Goal: Answer question/provide support

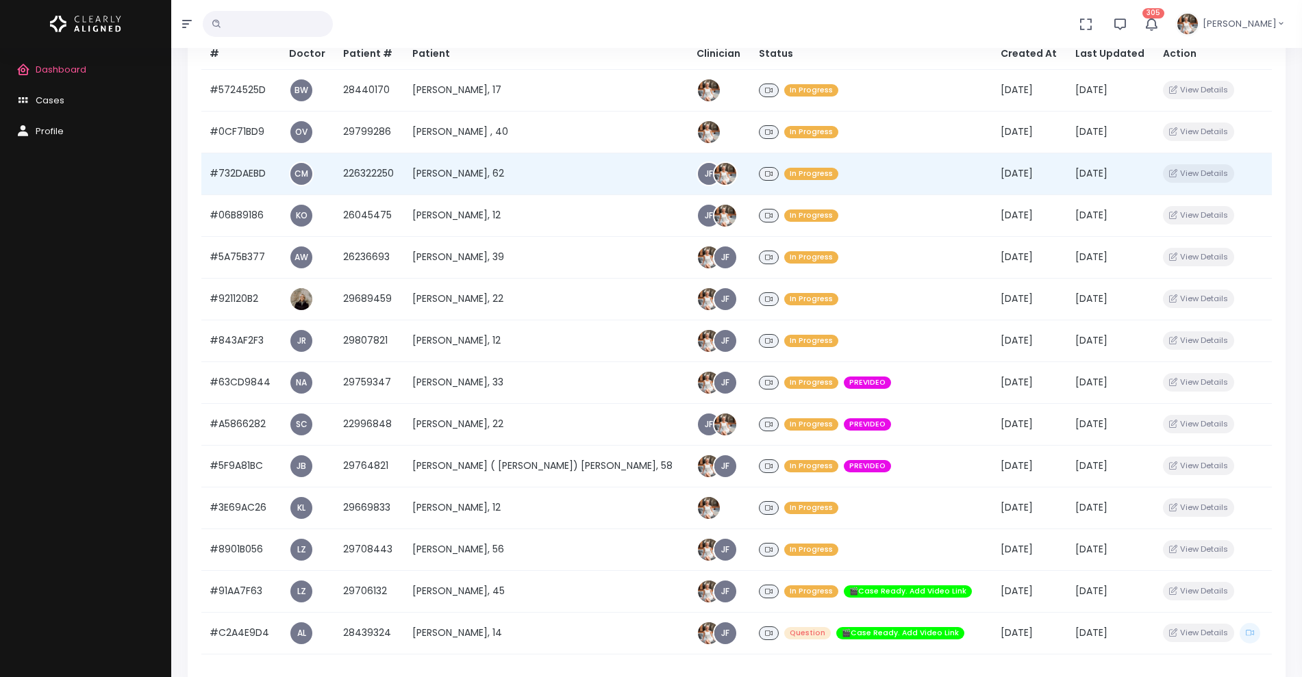
scroll to position [202, 0]
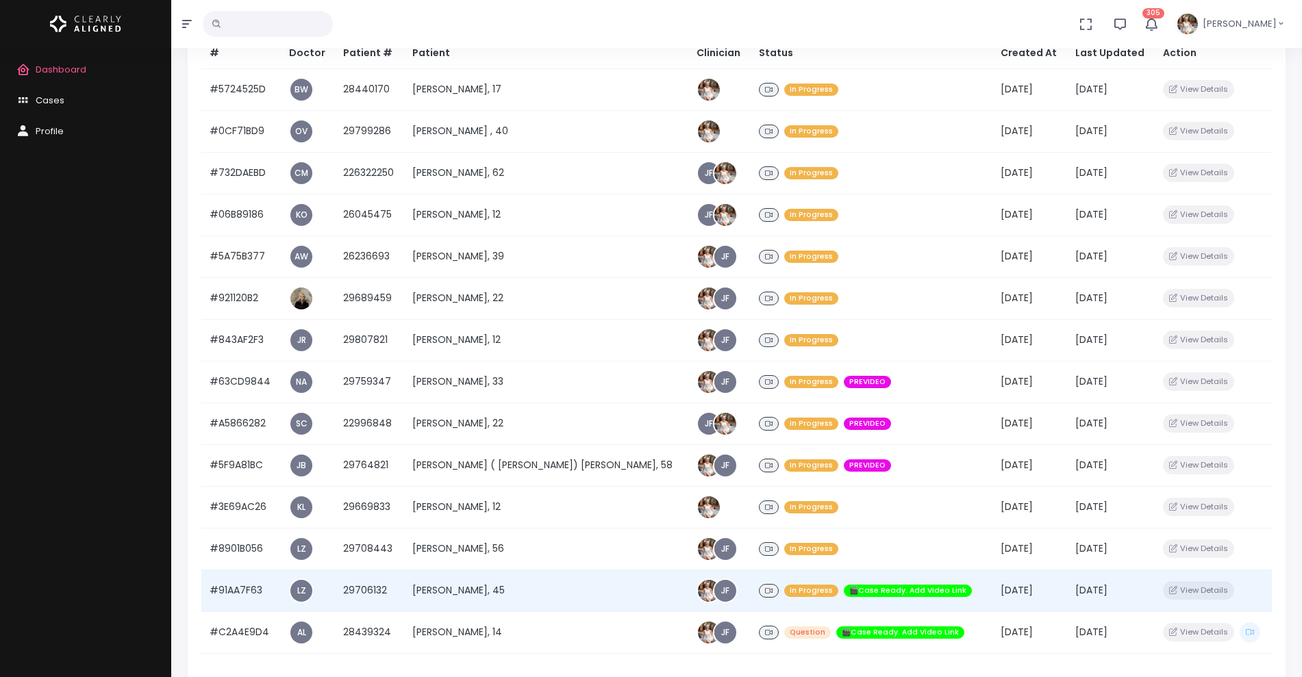
click at [335, 608] on td "LZ" at bounding box center [308, 591] width 54 height 42
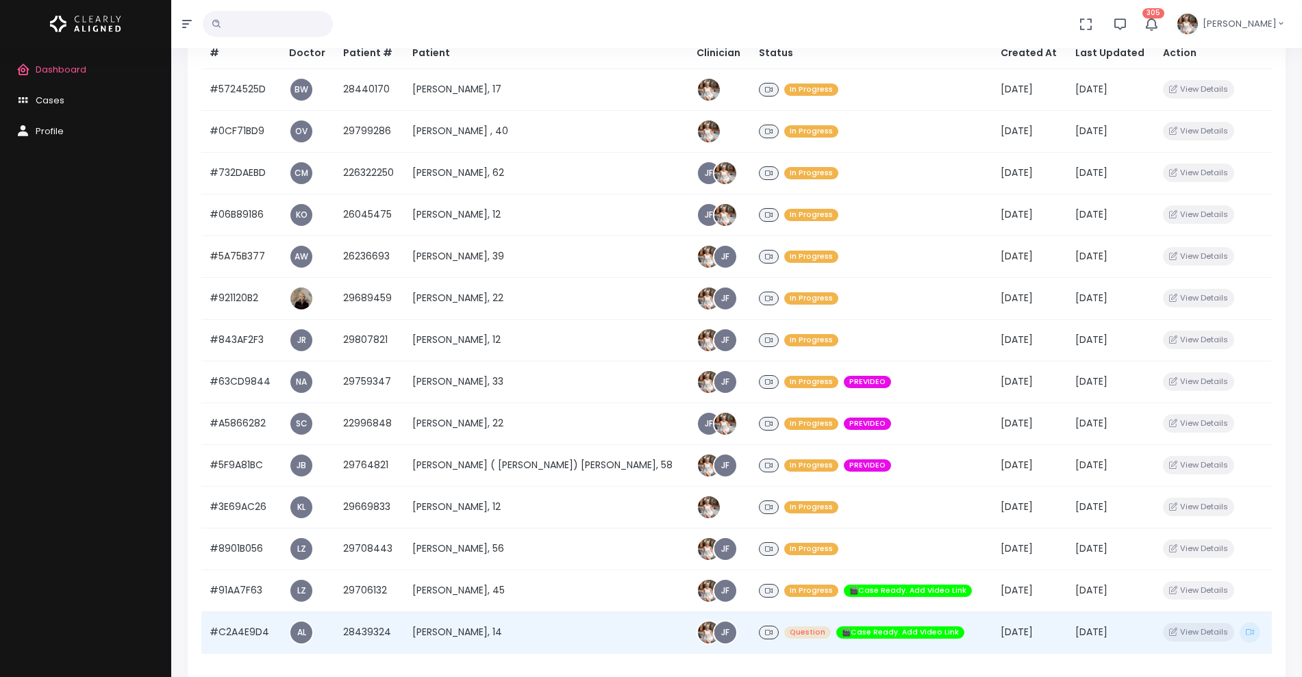
click at [229, 631] on td "#C2A4E9D4" at bounding box center [240, 632] width 79 height 42
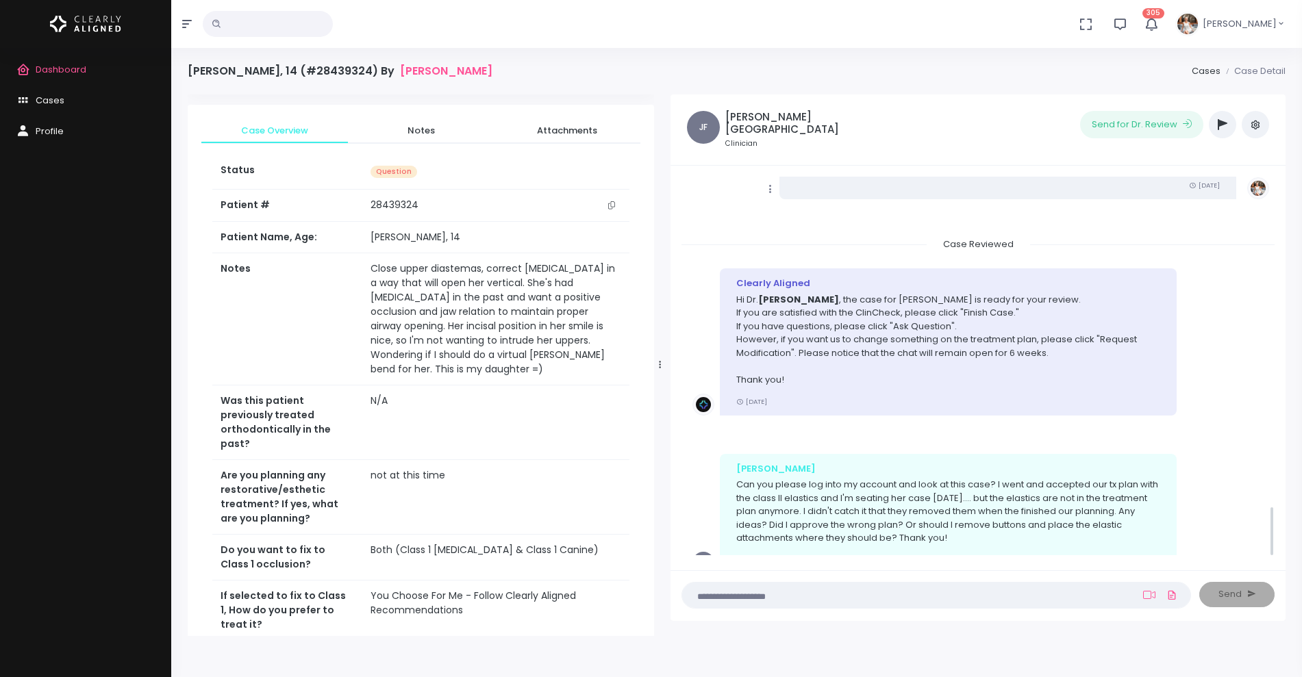
scroll to position [2504, 0]
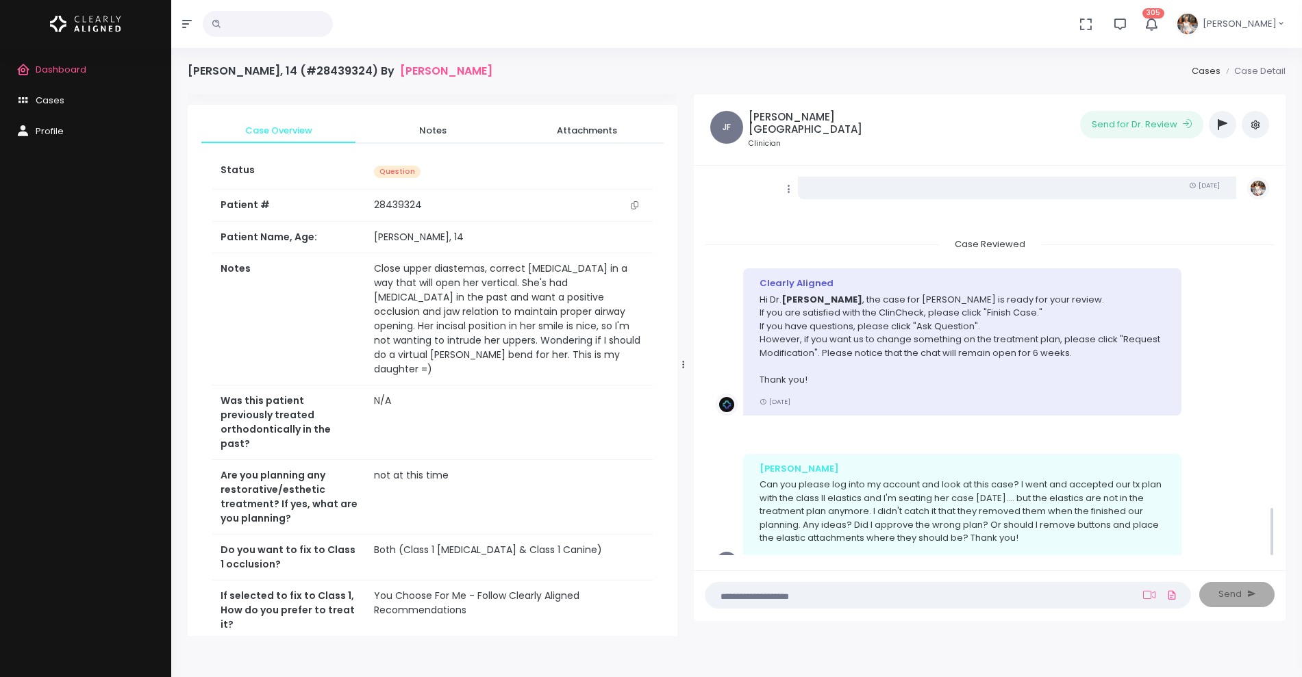
drag, startPoint x: 549, startPoint y: 364, endPoint x: 684, endPoint y: 376, distance: 135.4
click at [684, 376] on div at bounding box center [683, 364] width 7 height 531
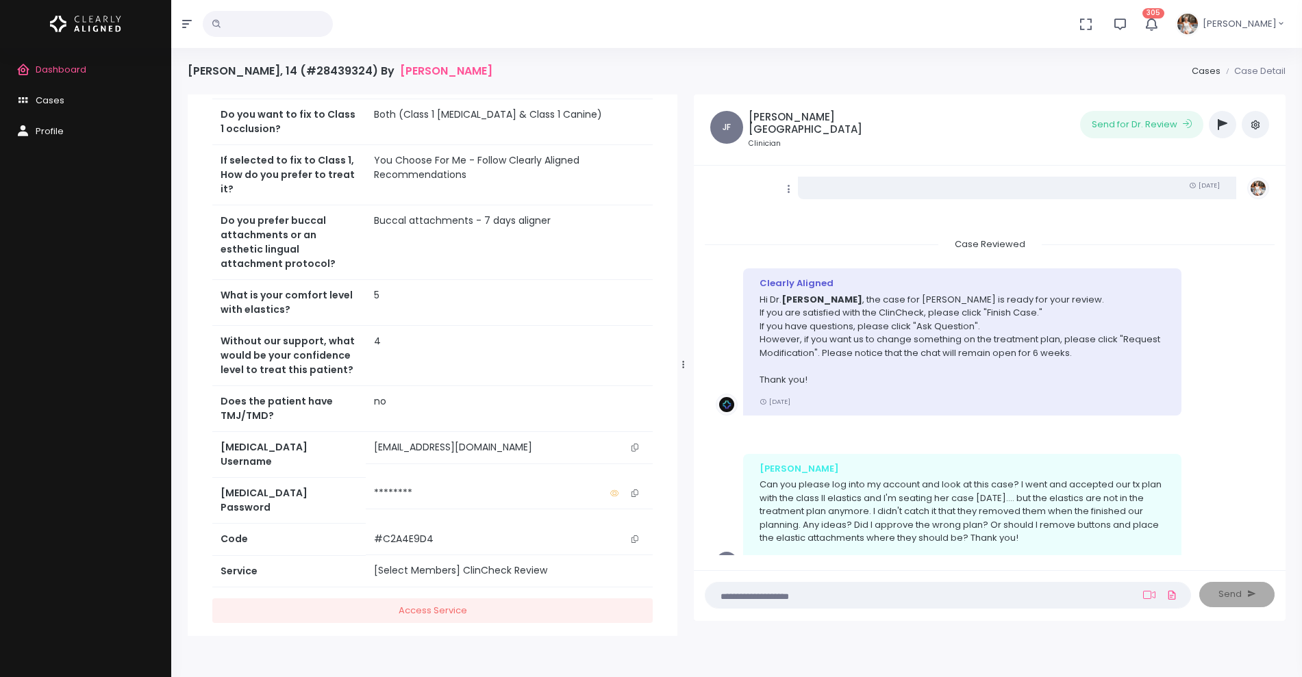
scroll to position [562, 0]
click at [635, 449] on icon "scrollable content" at bounding box center [634, 450] width 7 height 8
click at [808, 594] on textarea at bounding box center [920, 594] width 415 height 15
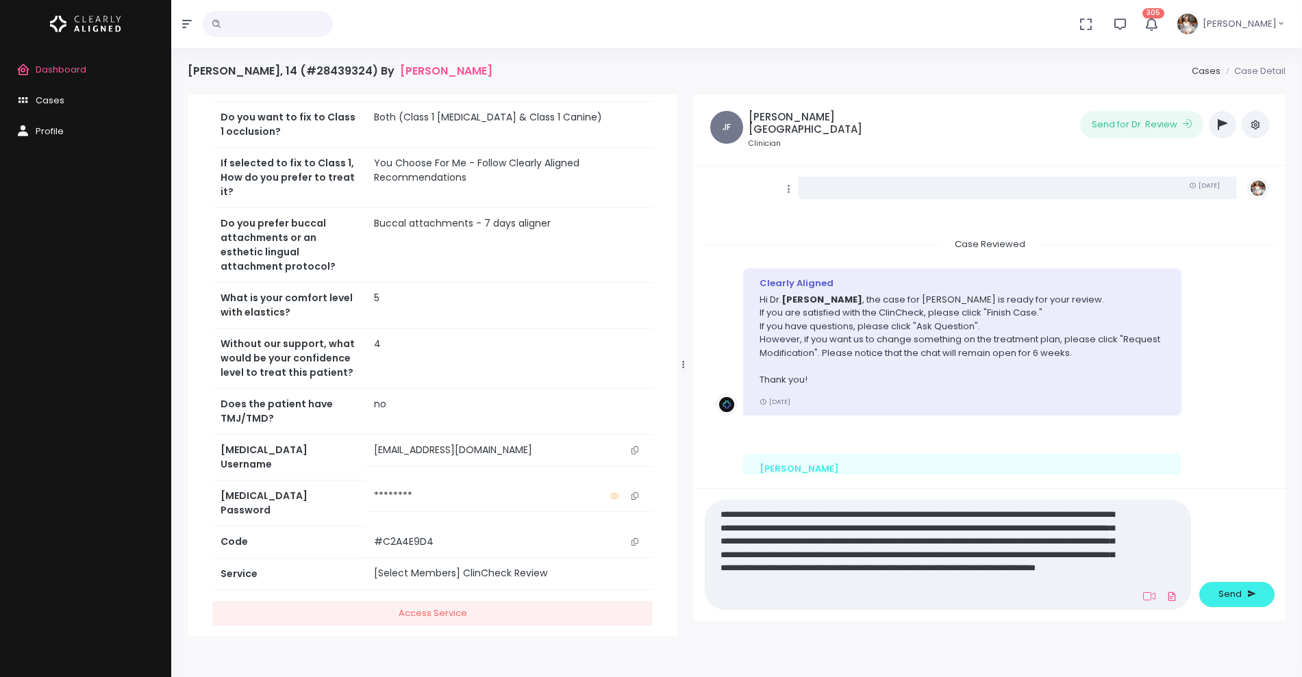
scroll to position [0, 0]
type textarea "**********"
click at [1232, 592] on span "Send" at bounding box center [1229, 594] width 23 height 14
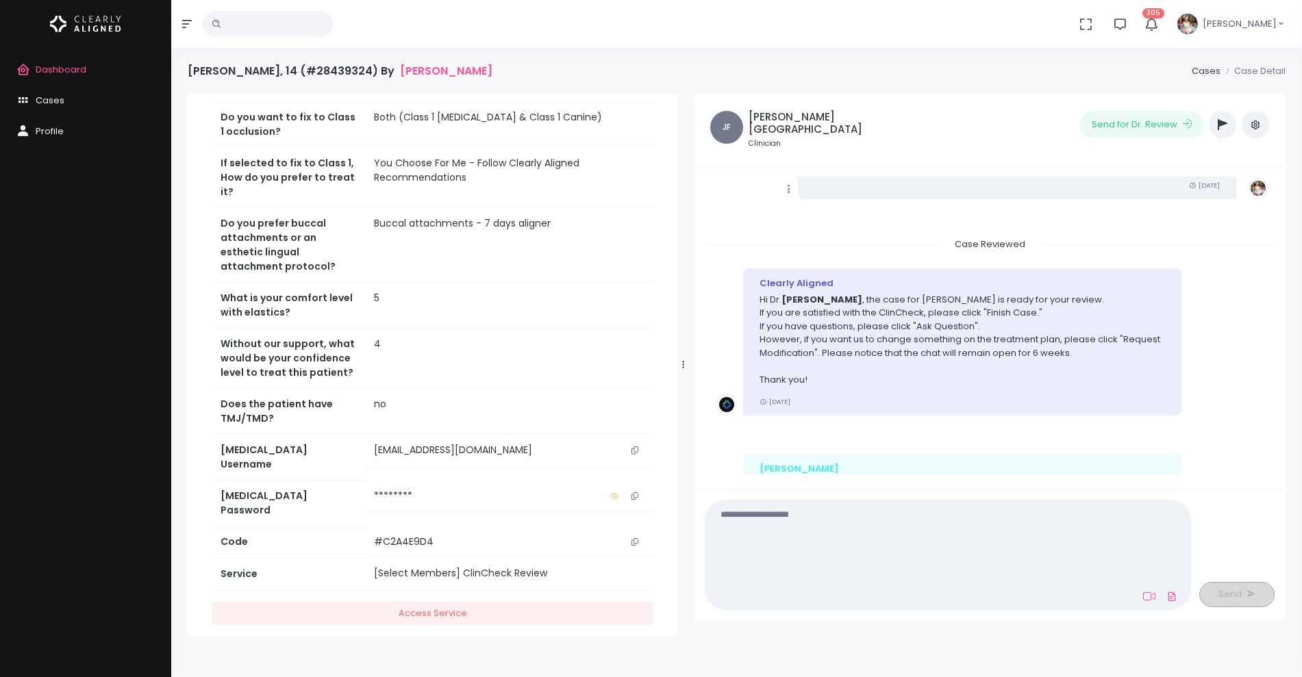
scroll to position [2731, 0]
